Goal: Task Accomplishment & Management: Manage account settings

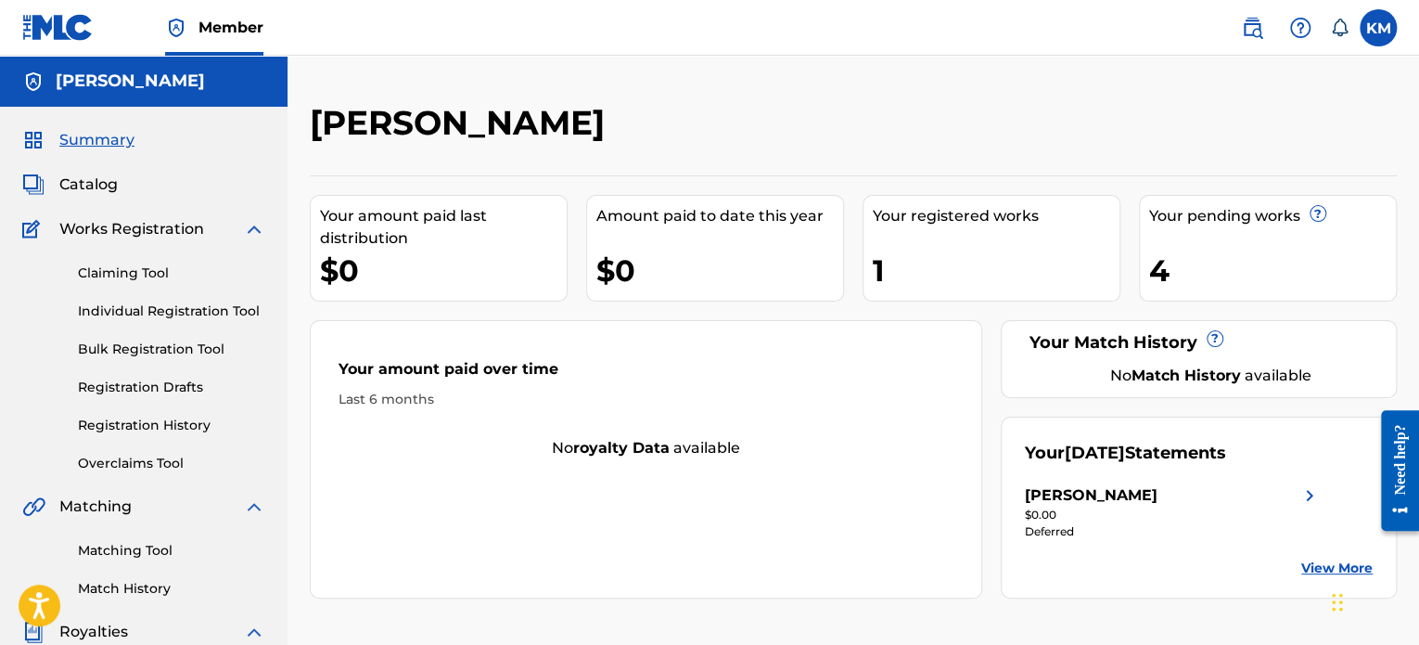
click at [1165, 272] on div "4" at bounding box center [1272, 270] width 247 height 42
click at [1373, 35] on label at bounding box center [1378, 27] width 37 height 37
click at [1378, 28] on input "KM Kenny Maciejewski trapdoorrec@hotmail.com Notification Preferences Profile L…" at bounding box center [1378, 28] width 0 height 0
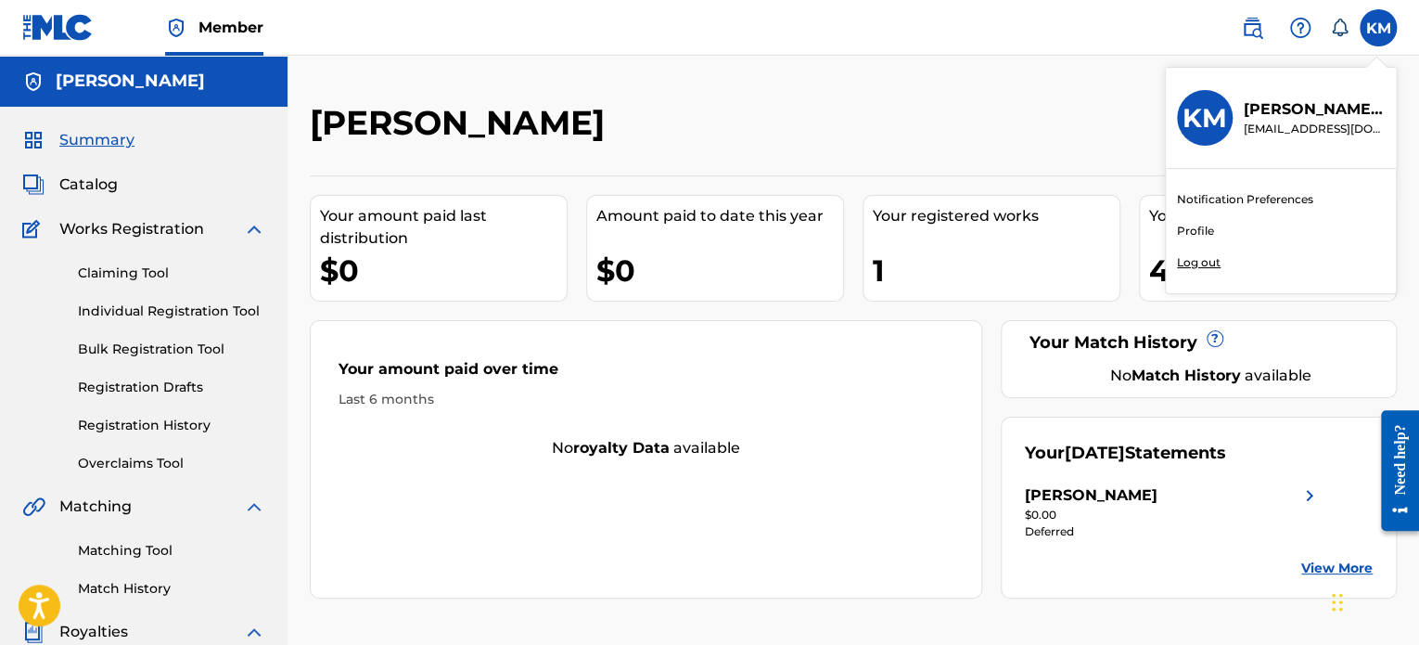
click at [1183, 262] on p "Log out" at bounding box center [1199, 262] width 44 height 17
click at [1378, 28] on input "KM Kenny Maciejewski trapdoorrec@hotmail.com Notification Preferences Profile L…" at bounding box center [1378, 28] width 0 height 0
